Goal: Information Seeking & Learning: Learn about a topic

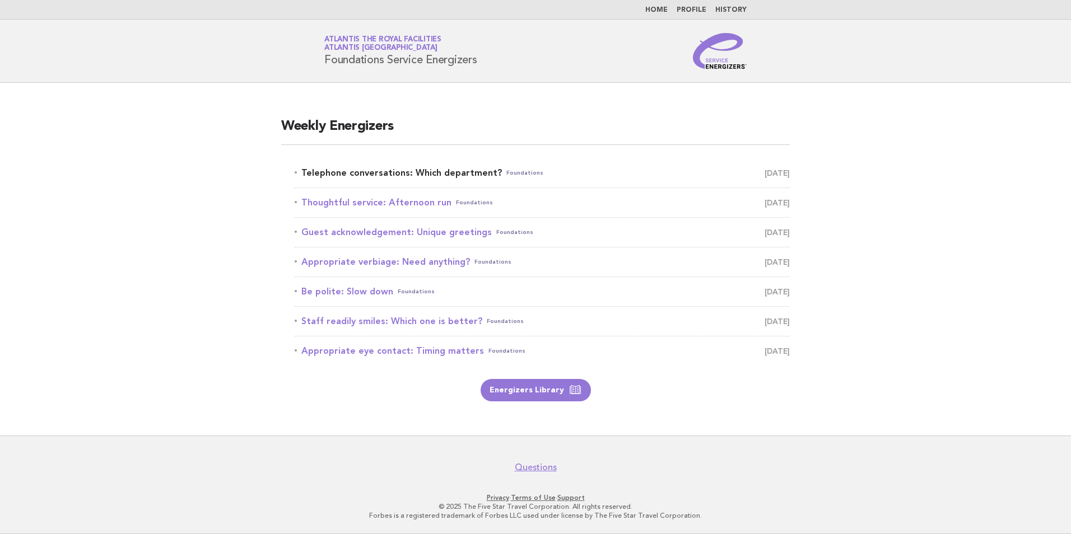
click at [363, 174] on link "Telephone conversations: Which department? Foundations October 13" at bounding box center [542, 173] width 495 height 16
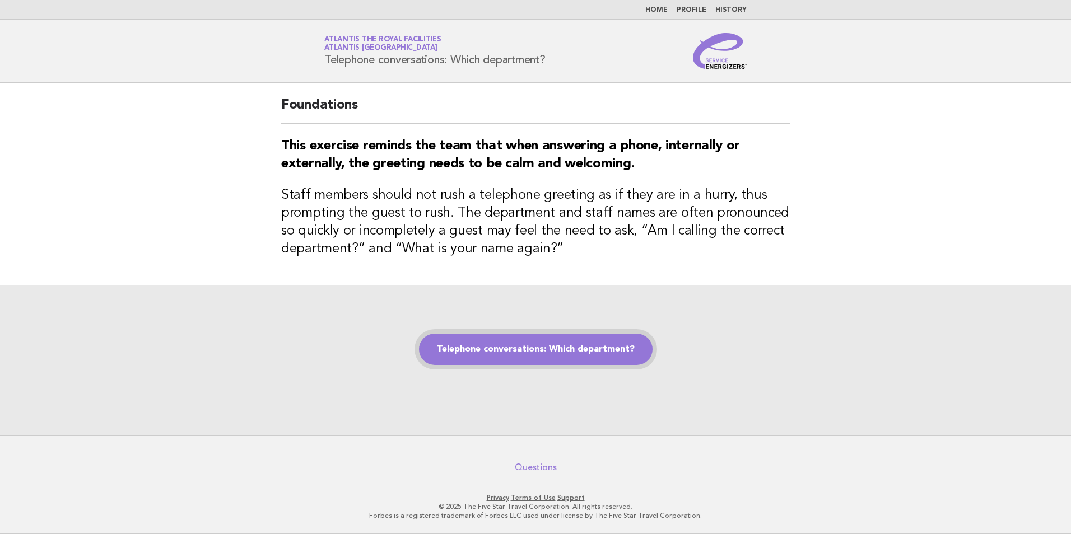
click at [486, 350] on link "Telephone conversations: Which department?" at bounding box center [536, 349] width 234 height 31
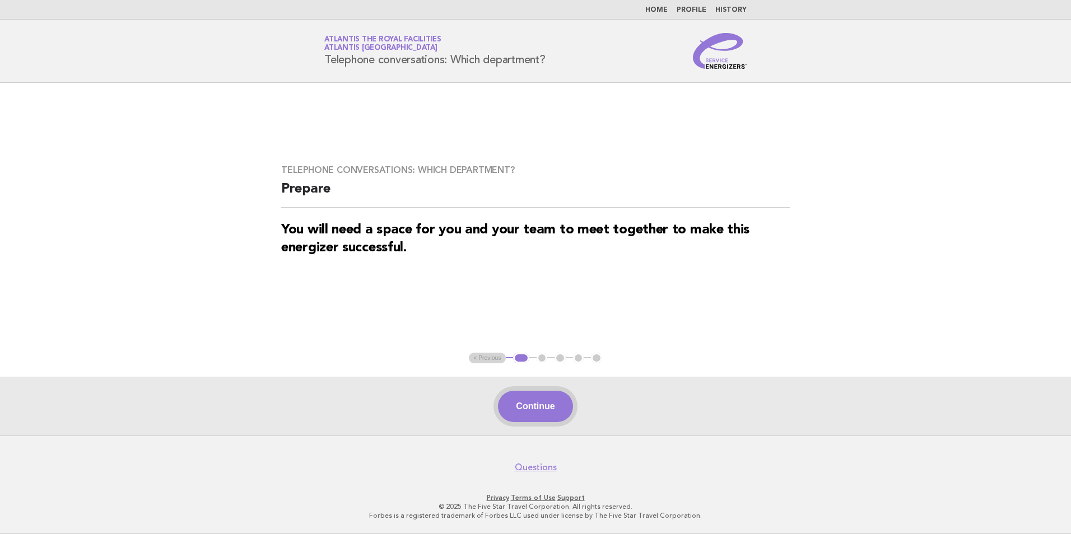
click at [541, 413] on button "Continue" at bounding box center [535, 406] width 74 height 31
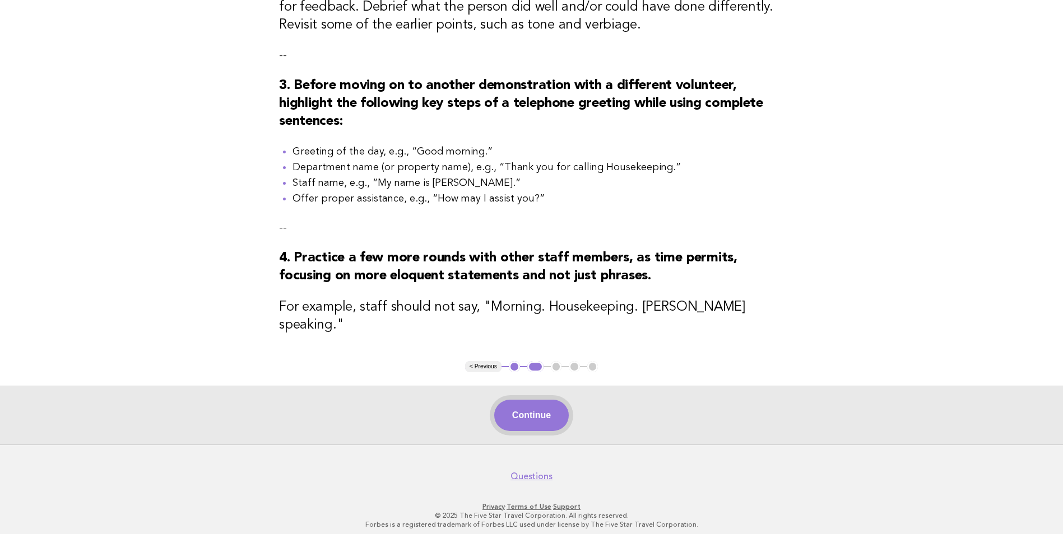
click at [552, 419] on button "Continue" at bounding box center [531, 415] width 74 height 31
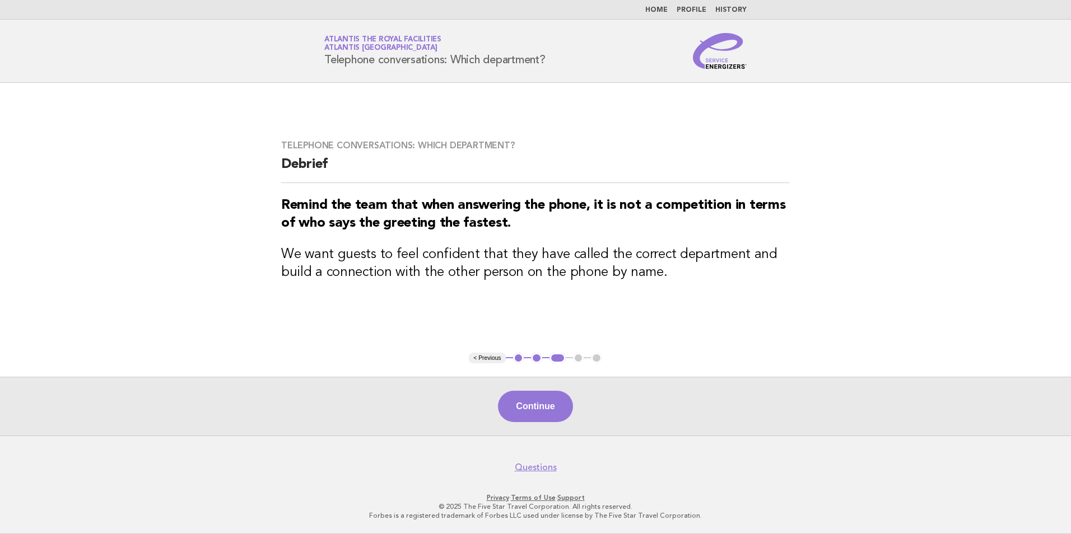
click at [487, 361] on button "< Previous" at bounding box center [487, 358] width 36 height 11
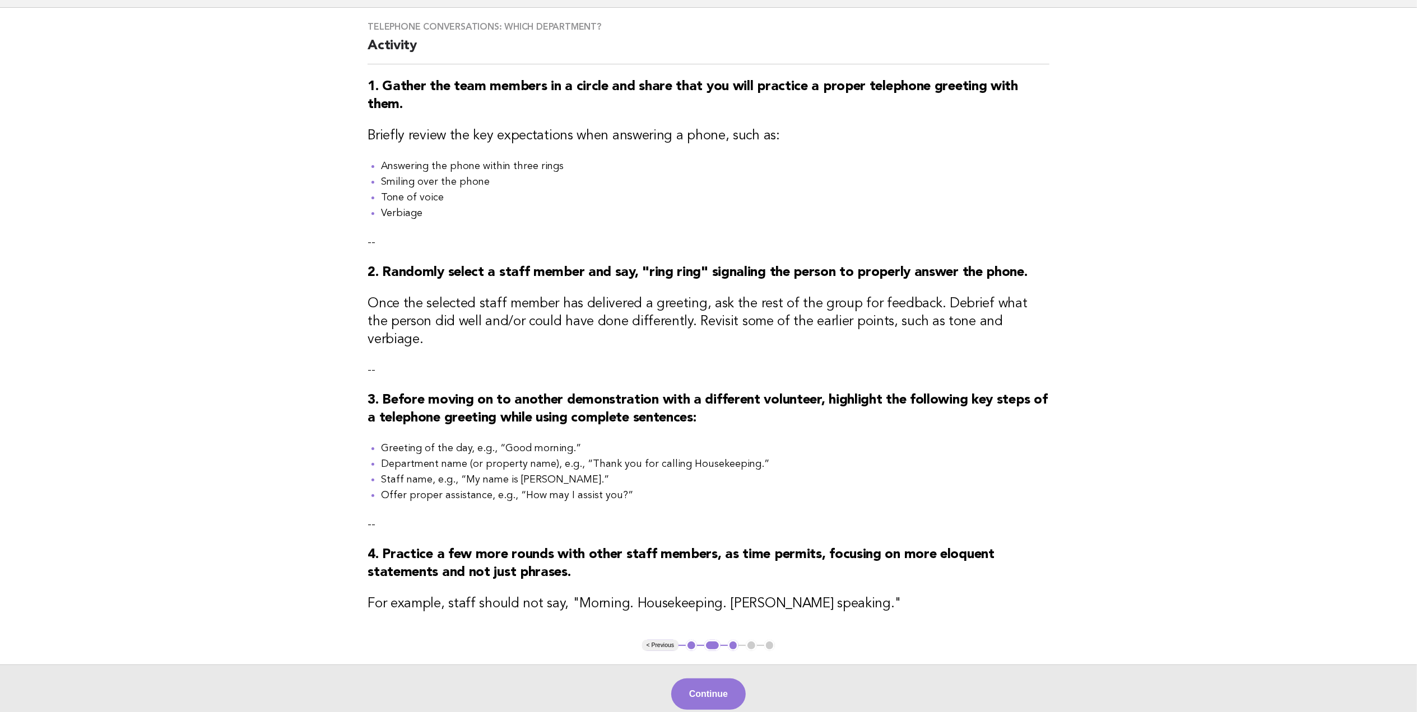
scroll to position [174, 0]
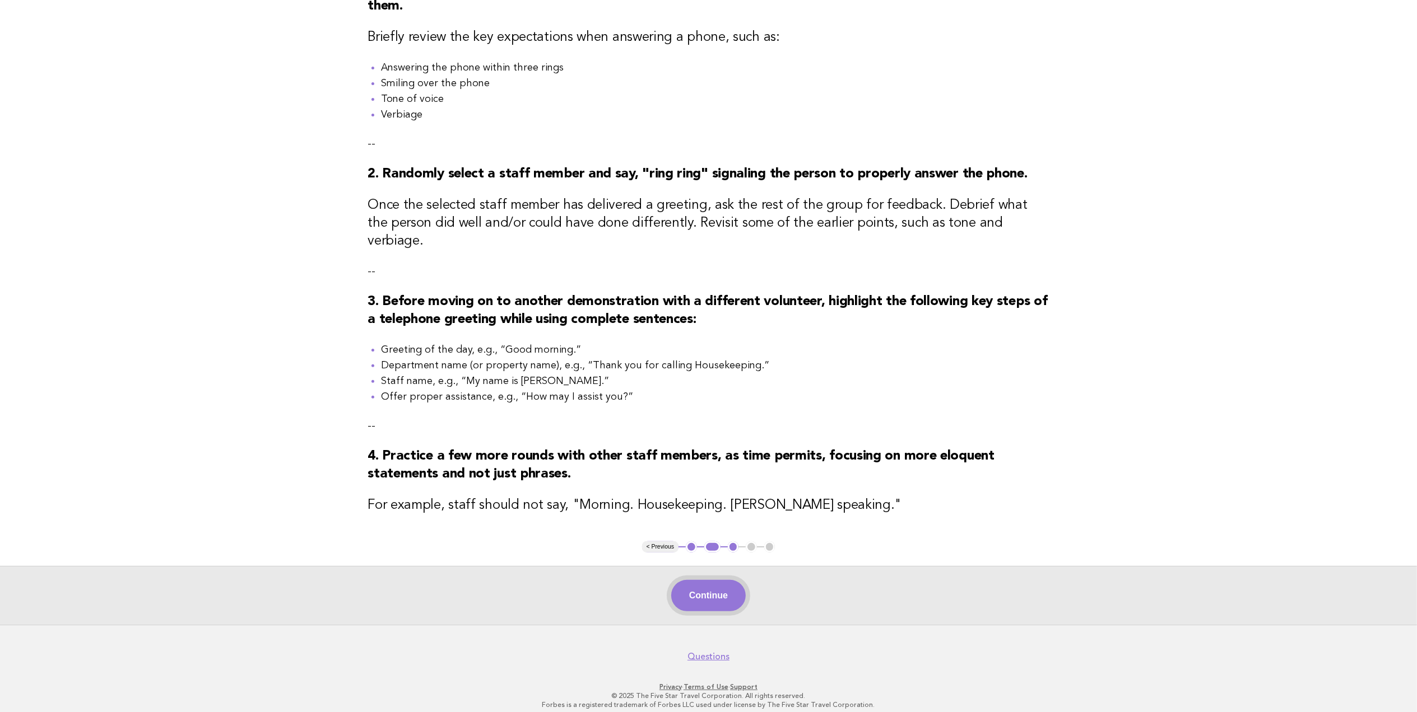
click at [682, 534] on button "Continue" at bounding box center [708, 595] width 74 height 31
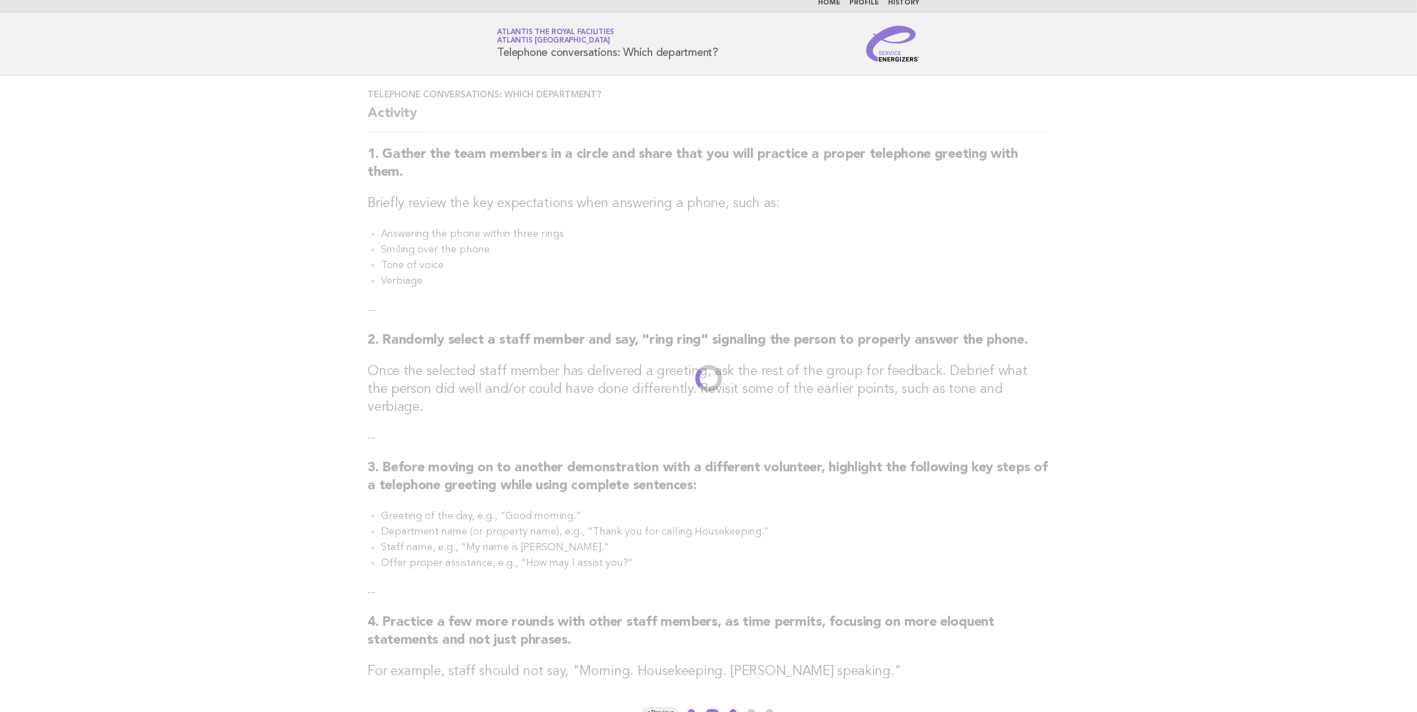
scroll to position [0, 0]
